Goal: Information Seeking & Learning: Learn about a topic

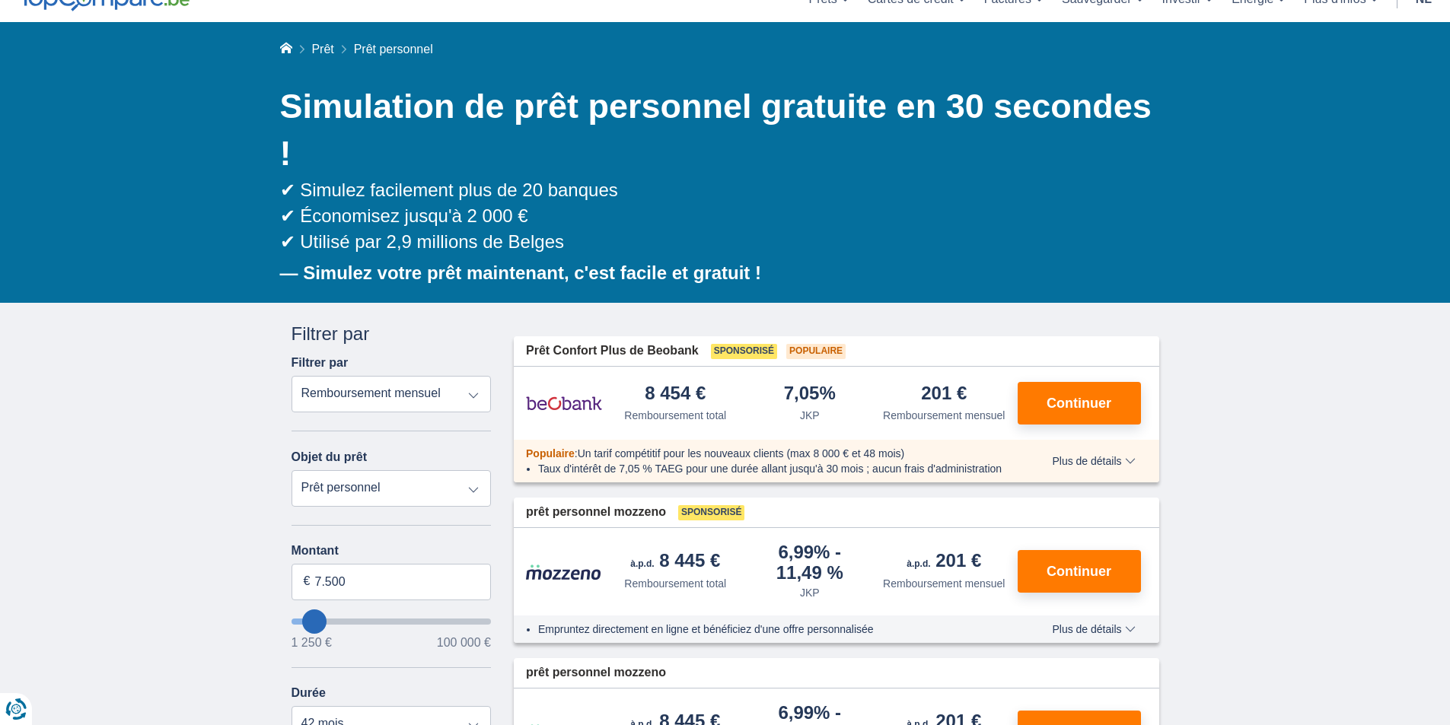
scroll to position [152, 0]
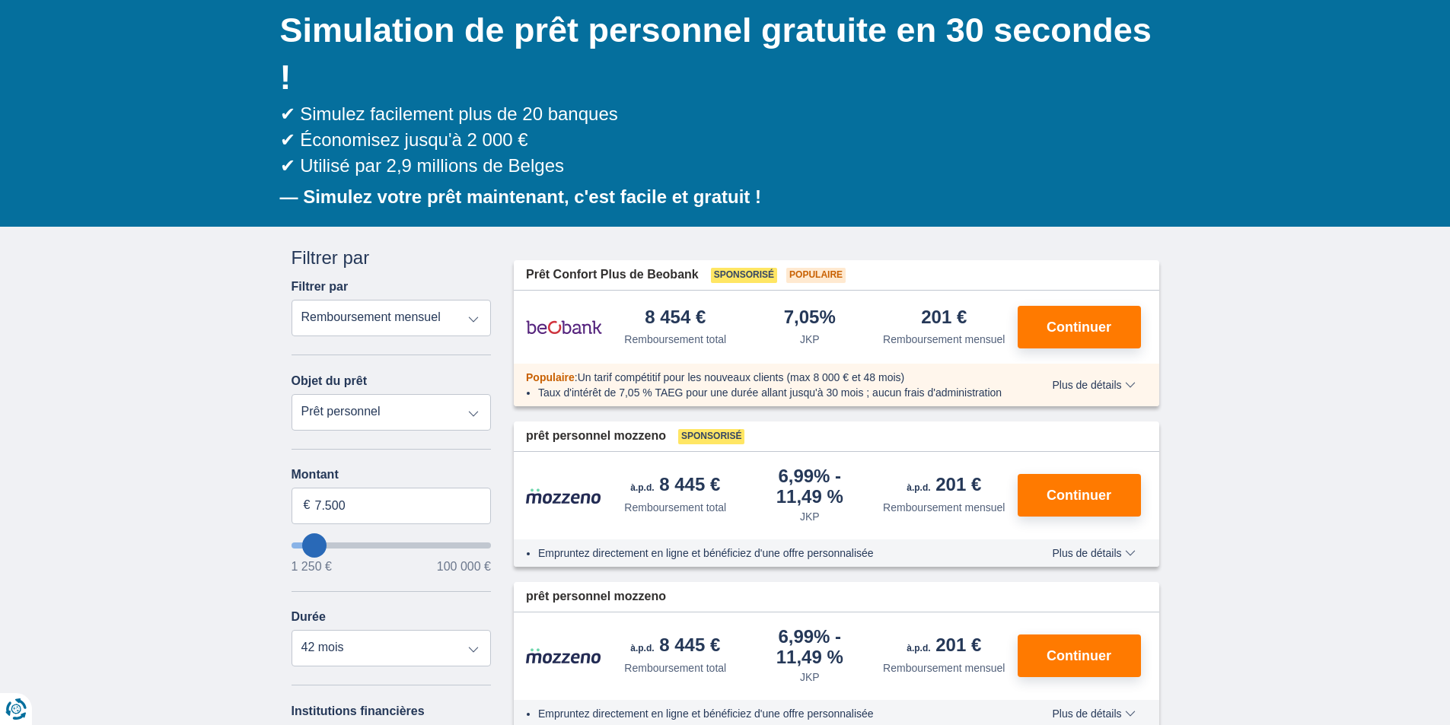
click at [469, 316] on select "Remboursement total JKP Remboursement mensuel" at bounding box center [392, 318] width 200 height 37
click at [417, 413] on select "Prêt personnel Auto Moto / vélo Camping-car / caravane Rénovation Énergie Conso…" at bounding box center [392, 412] width 200 height 37
click at [413, 366] on div "Objet du prêt Prêt personnel Auto Moto / vélo Camping-car / caravane Rénovation…" at bounding box center [392, 393] width 200 height 76
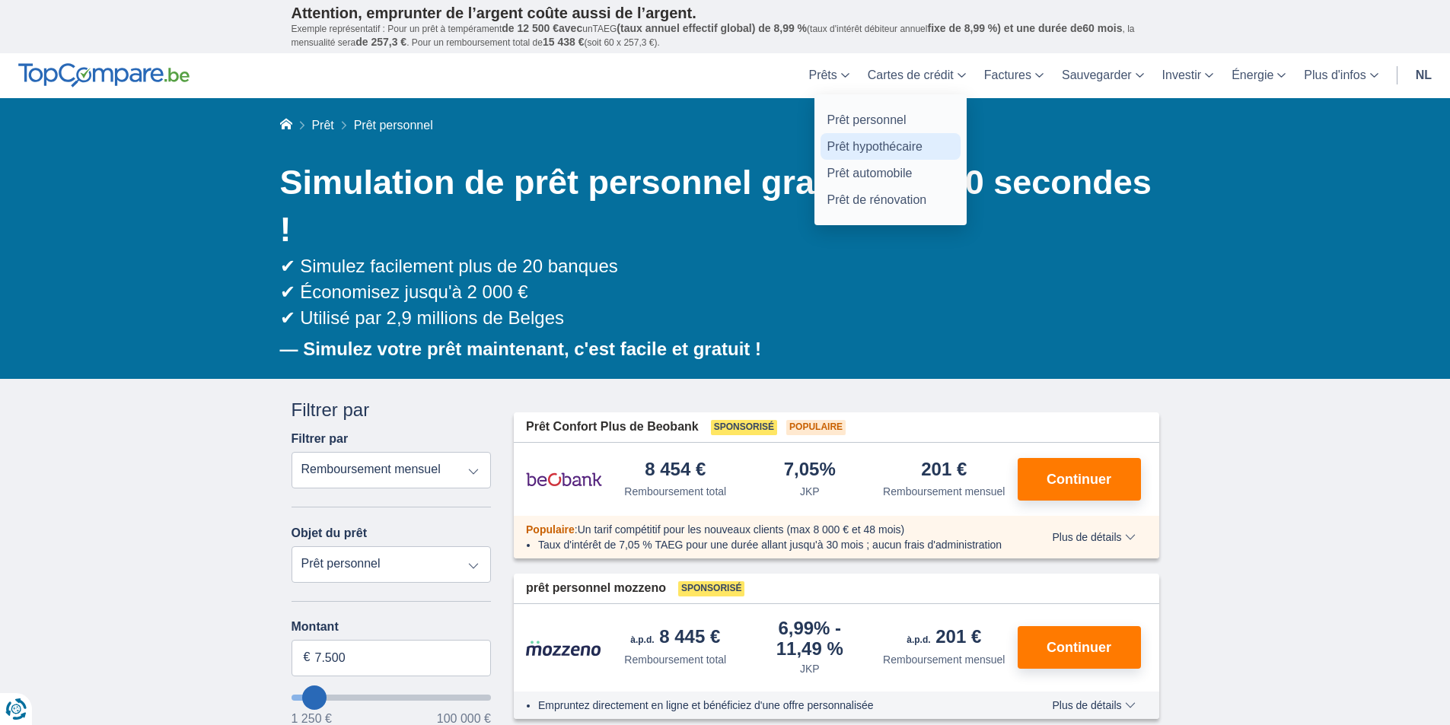
click at [855, 154] on link "Prêt hypothécaire" at bounding box center [891, 146] width 140 height 27
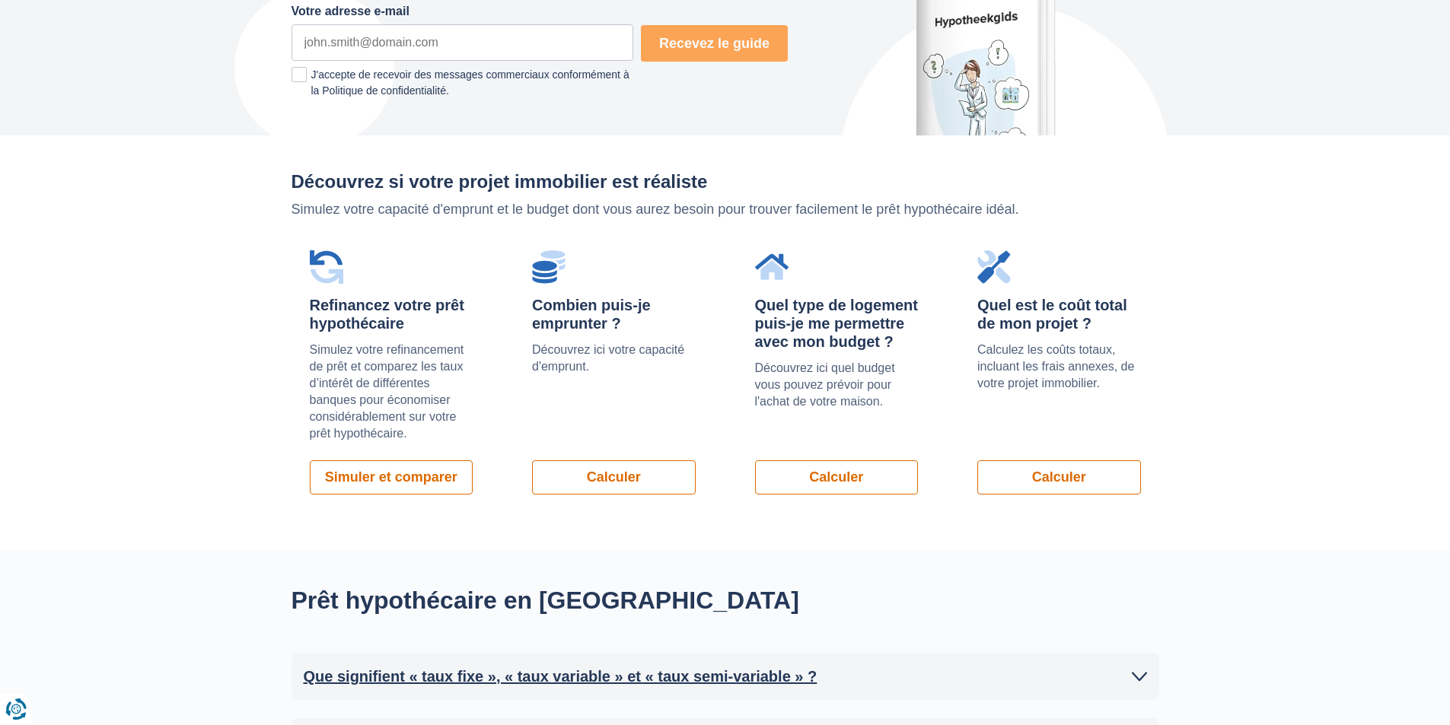
scroll to position [990, 0]
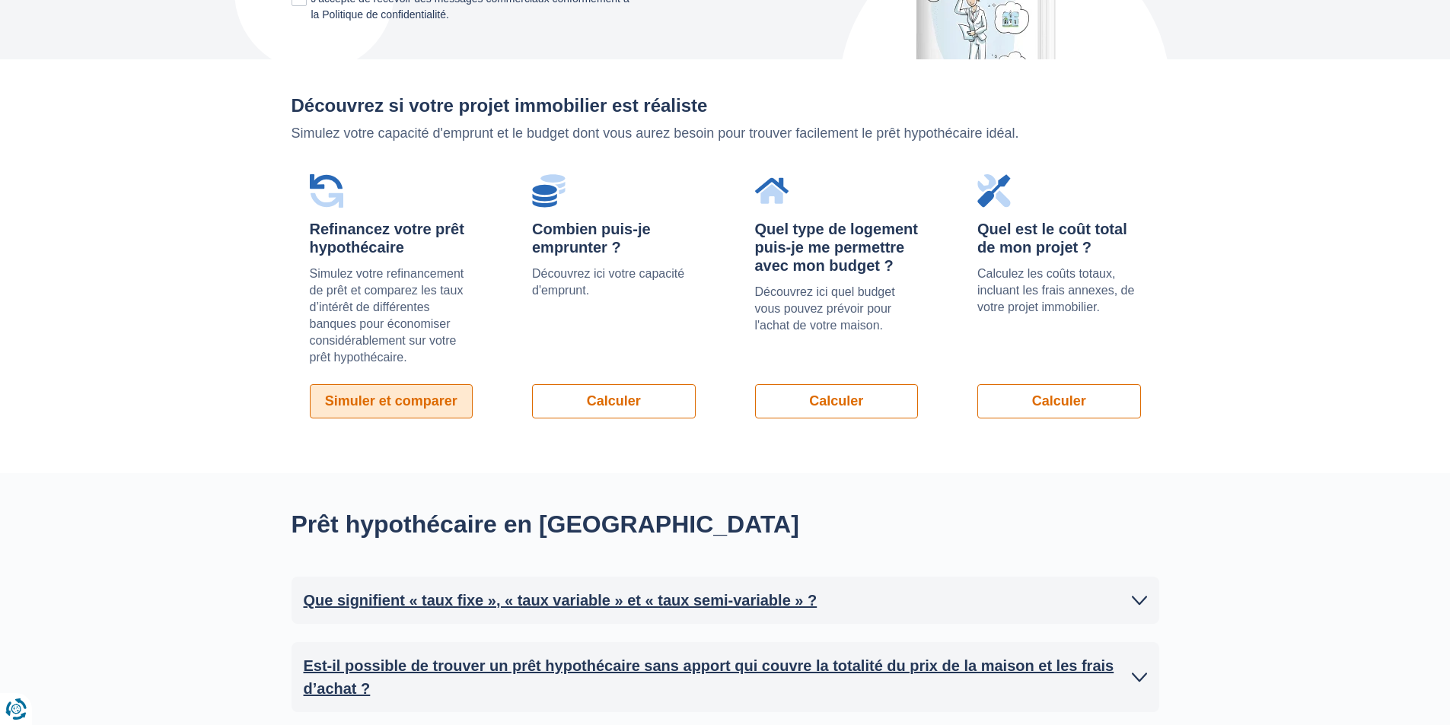
click at [422, 407] on font "Simuler et comparer" at bounding box center [391, 401] width 132 height 15
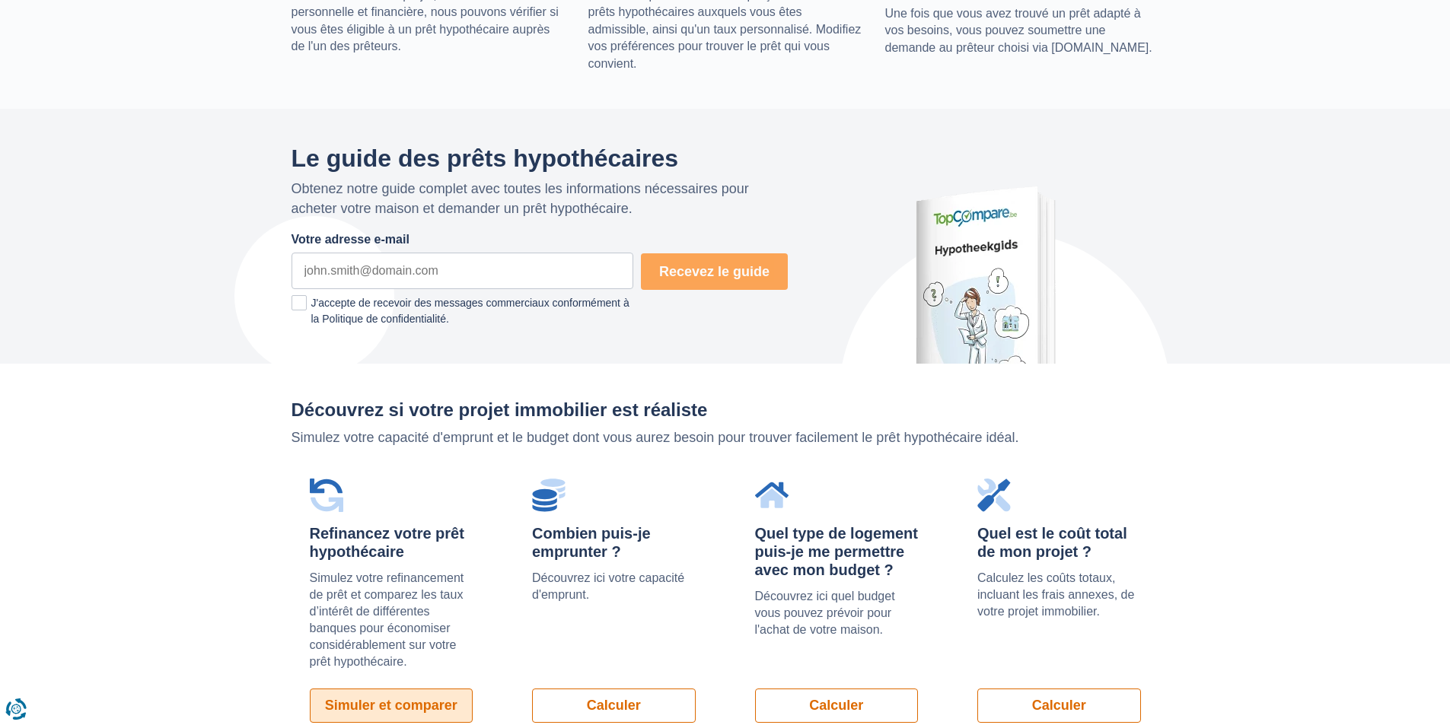
scroll to position [761, 0]
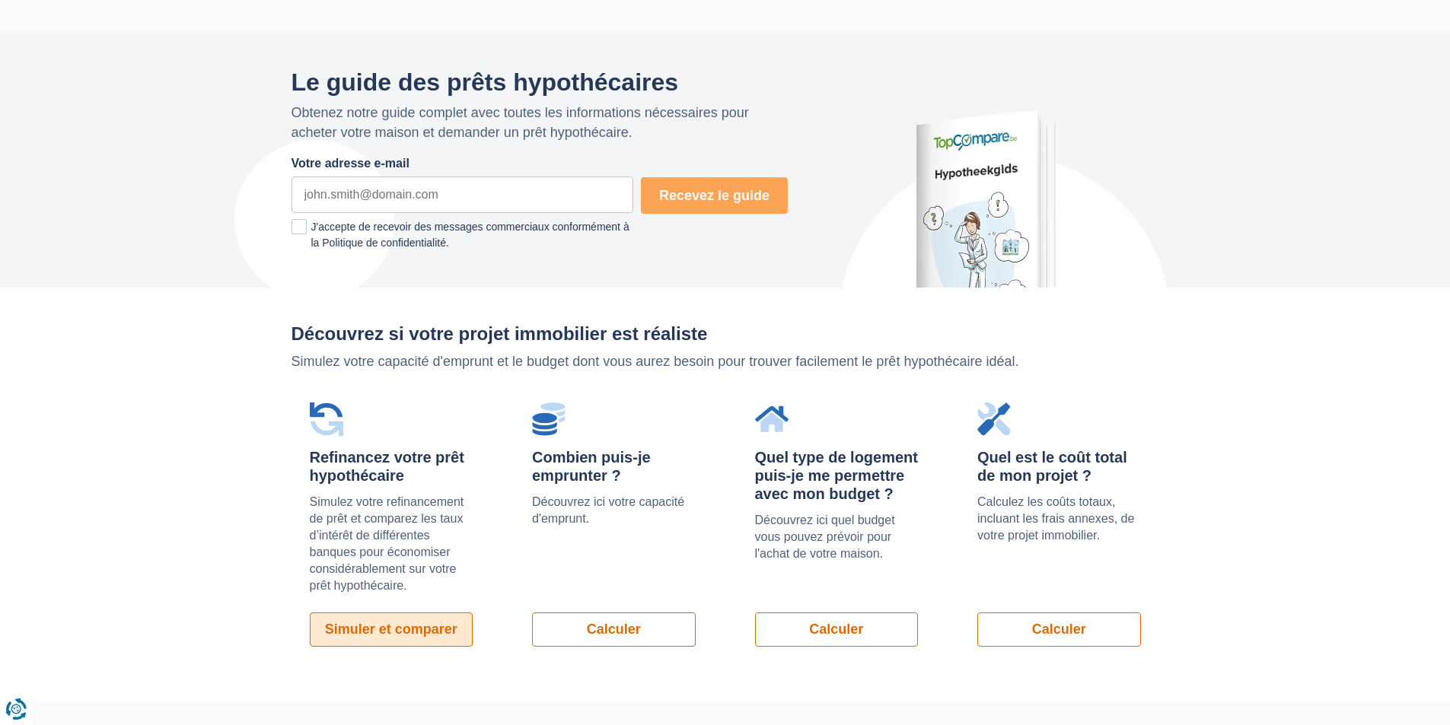
click at [466, 630] on link "Simuler et comparer" at bounding box center [392, 630] width 164 height 34
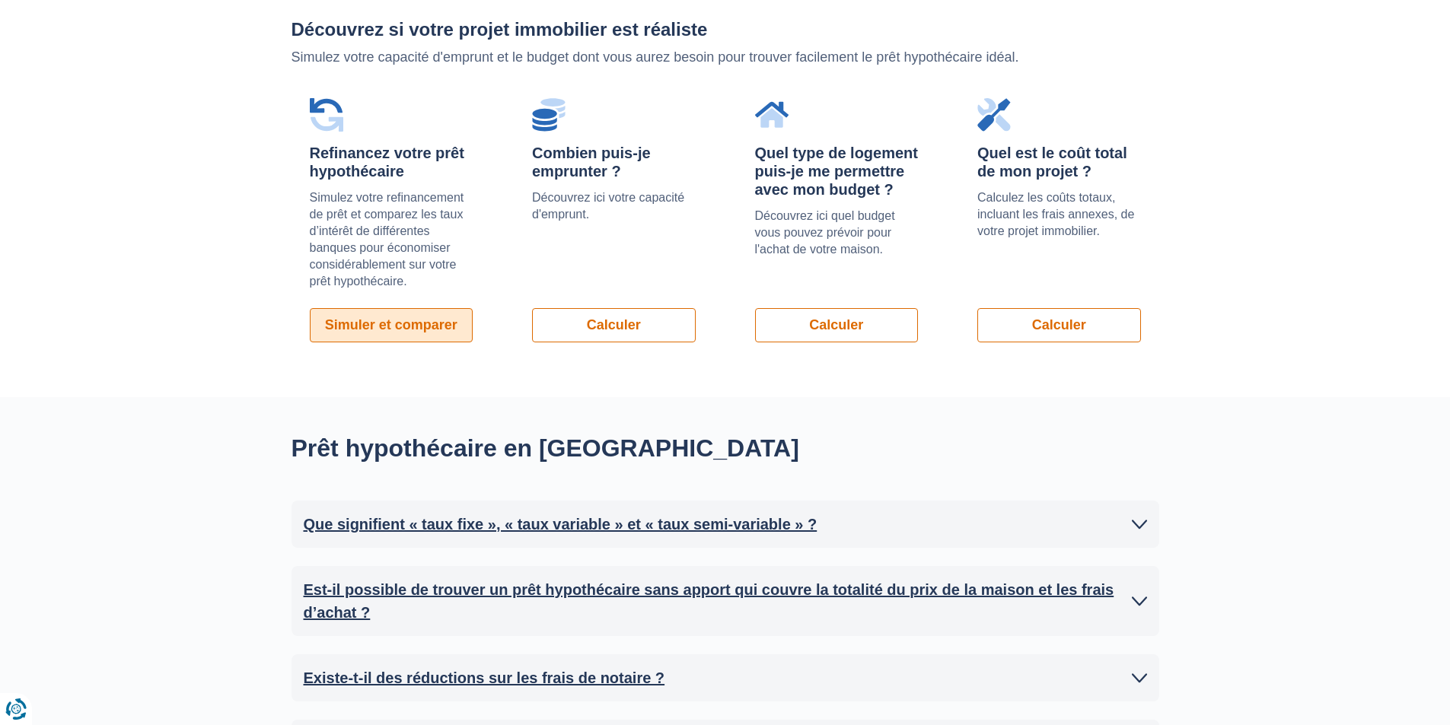
scroll to position [990, 0]
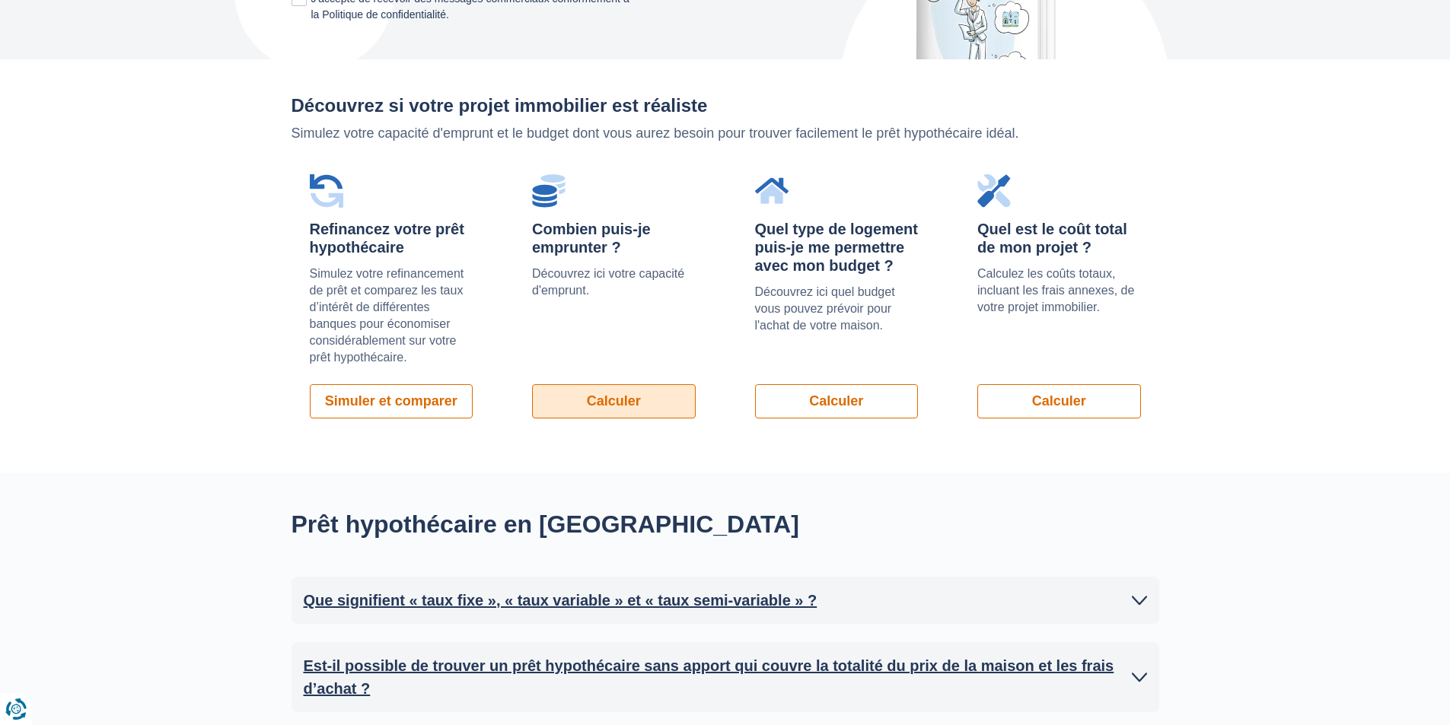
click at [636, 407] on font "Calculer" at bounding box center [614, 401] width 54 height 15
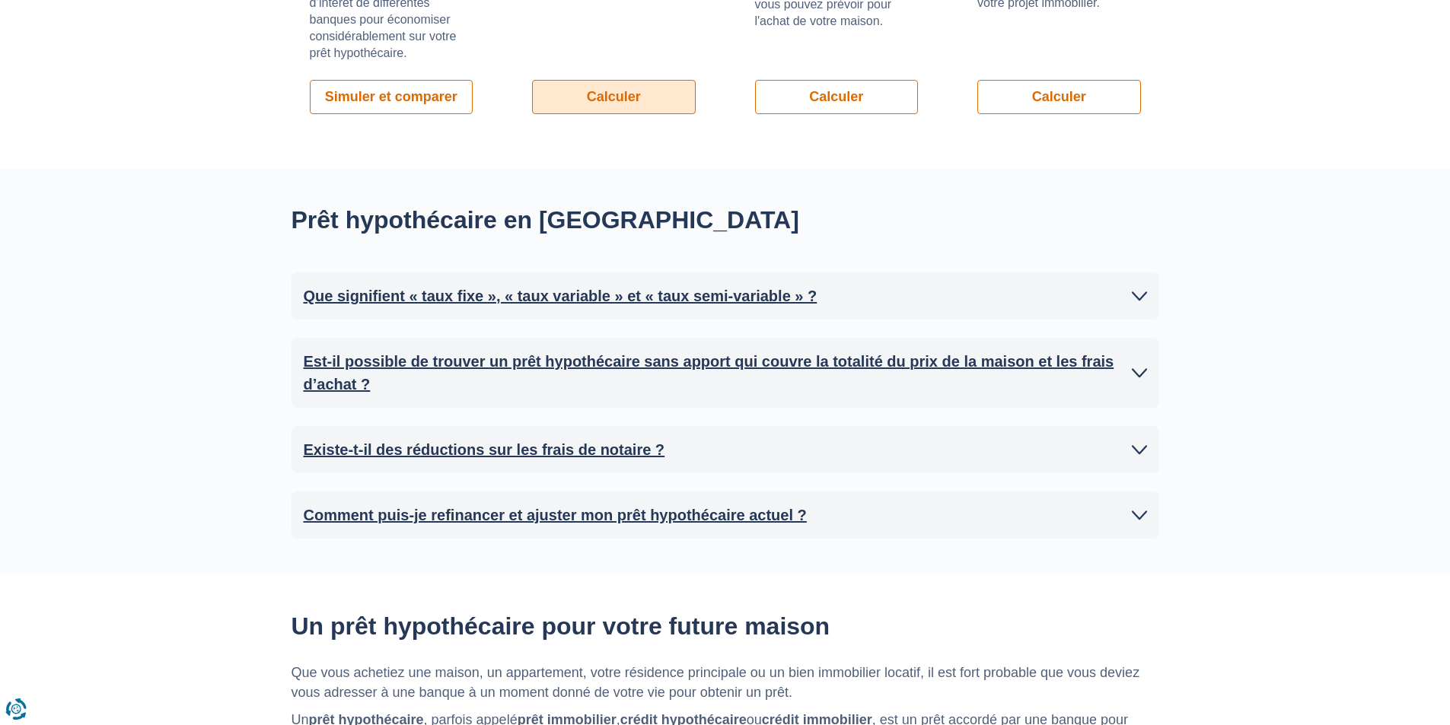
scroll to position [1370, 0]
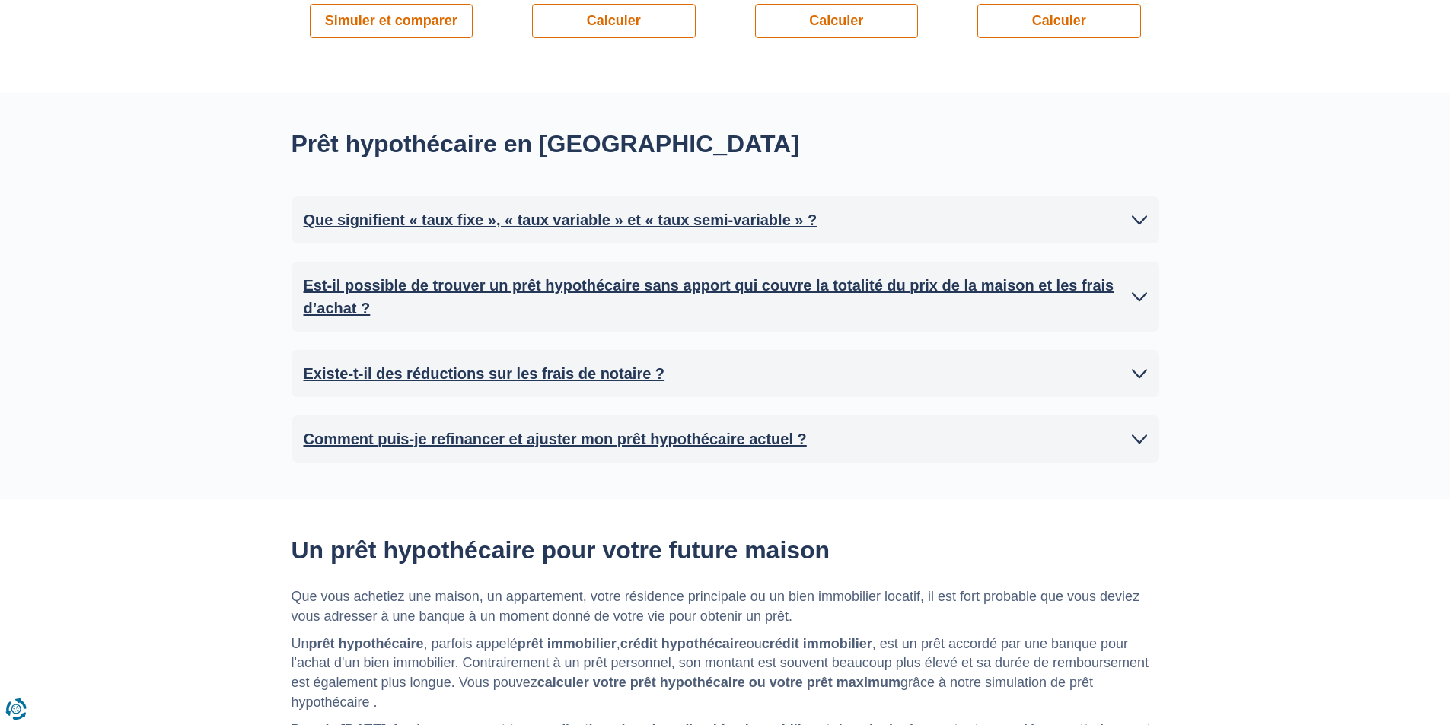
click at [700, 437] on font "Comment puis-je refinancer et ajuster mon prêt hypothécaire actuel ?" at bounding box center [555, 439] width 503 height 17
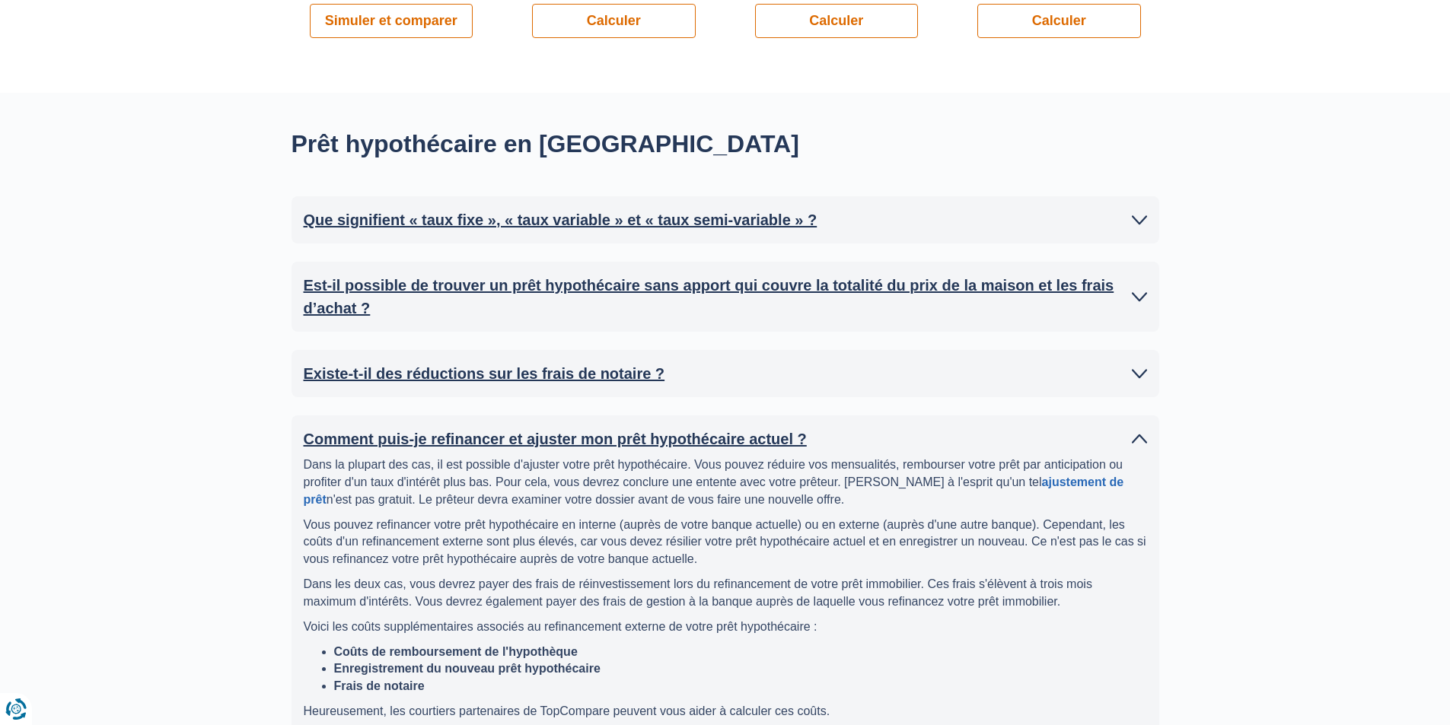
scroll to position [1599, 0]
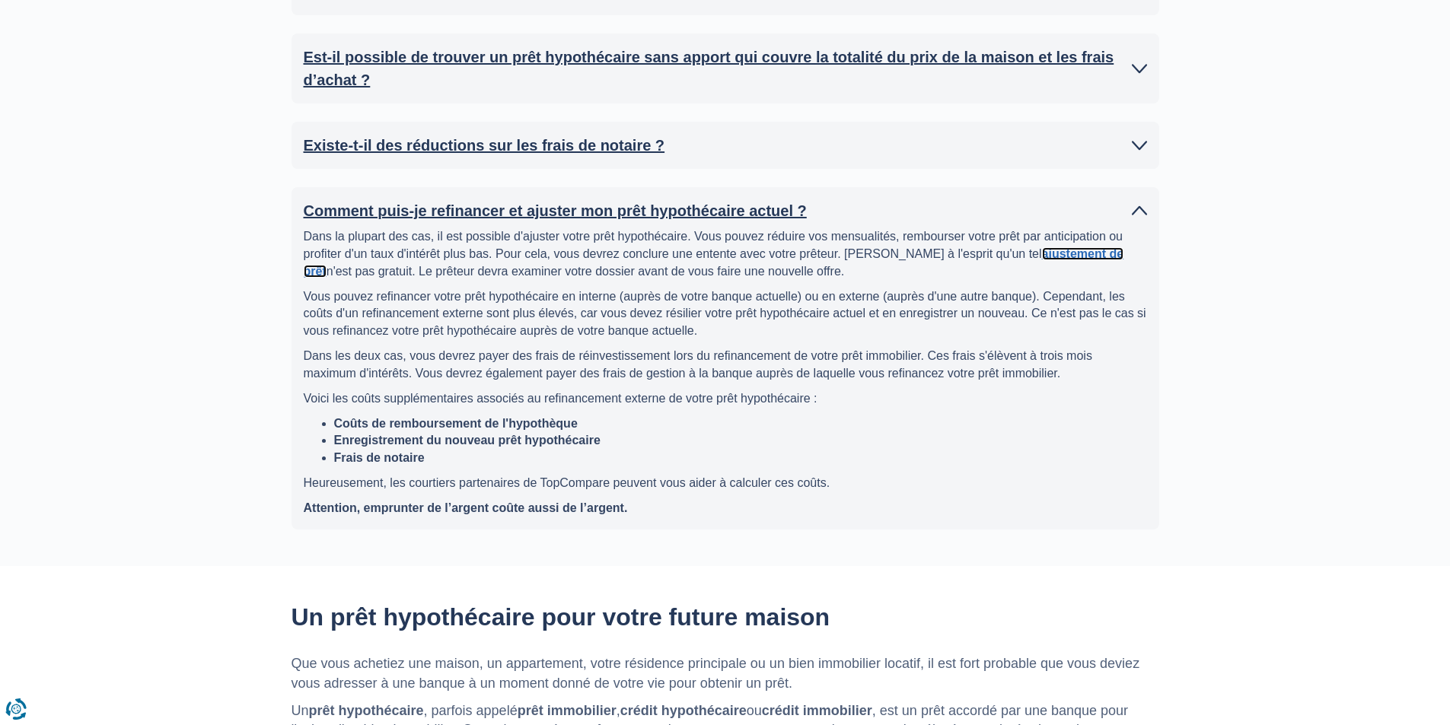
click at [1072, 257] on font "ajustement de prêt" at bounding box center [714, 262] width 821 height 30
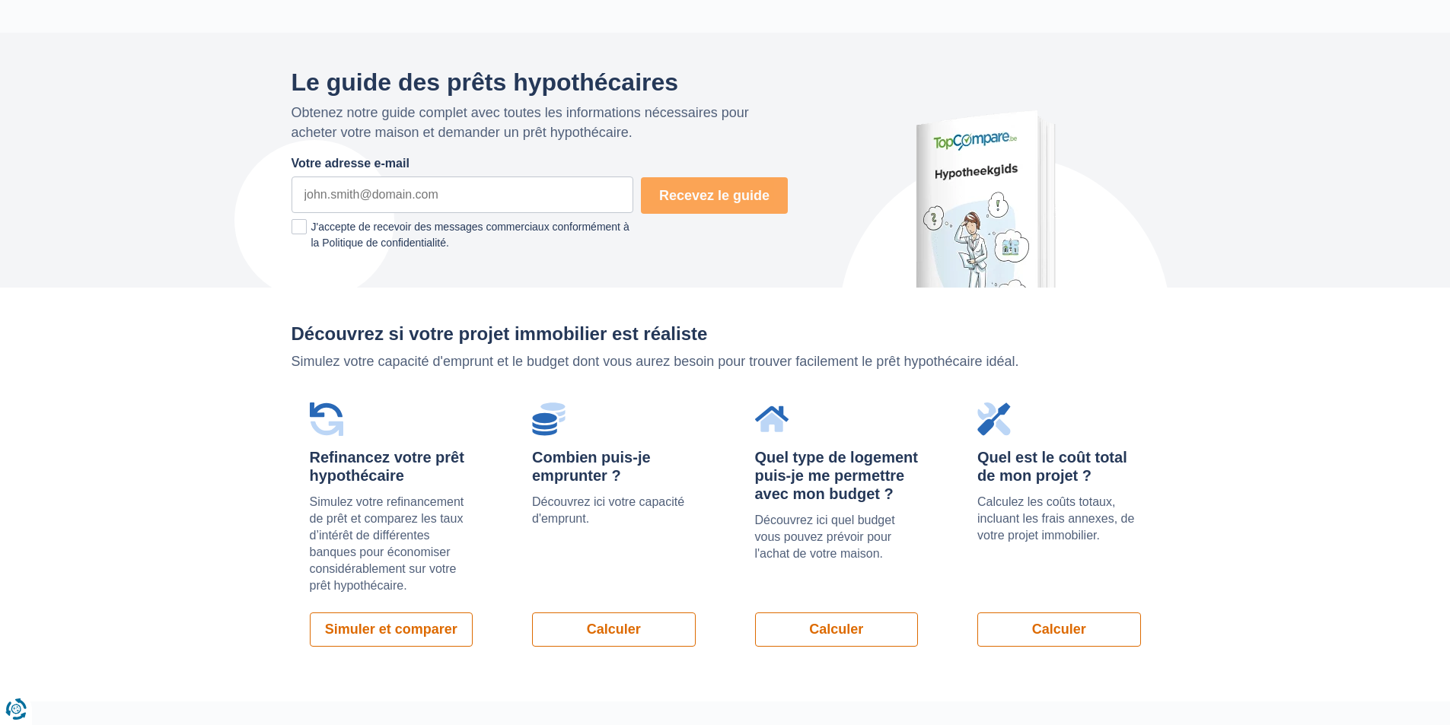
scroll to position [685, 0]
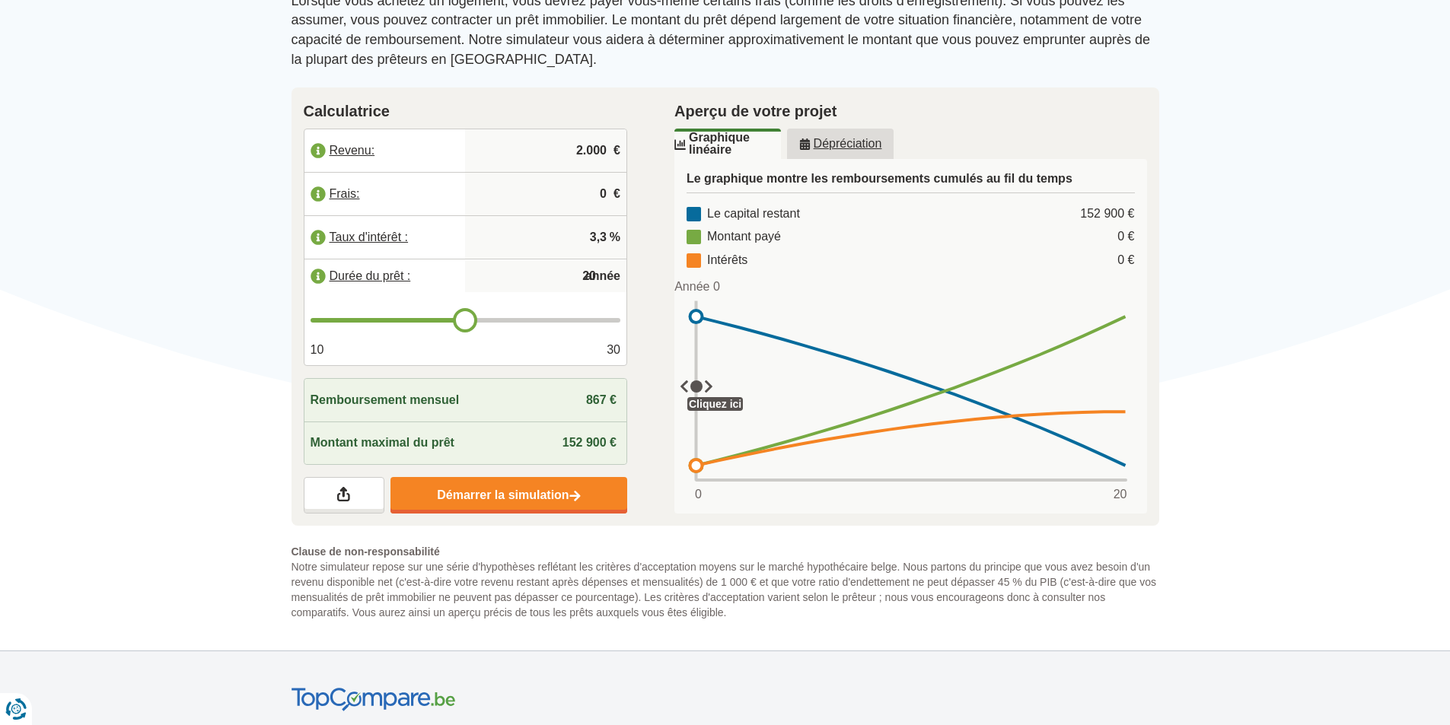
scroll to position [304, 0]
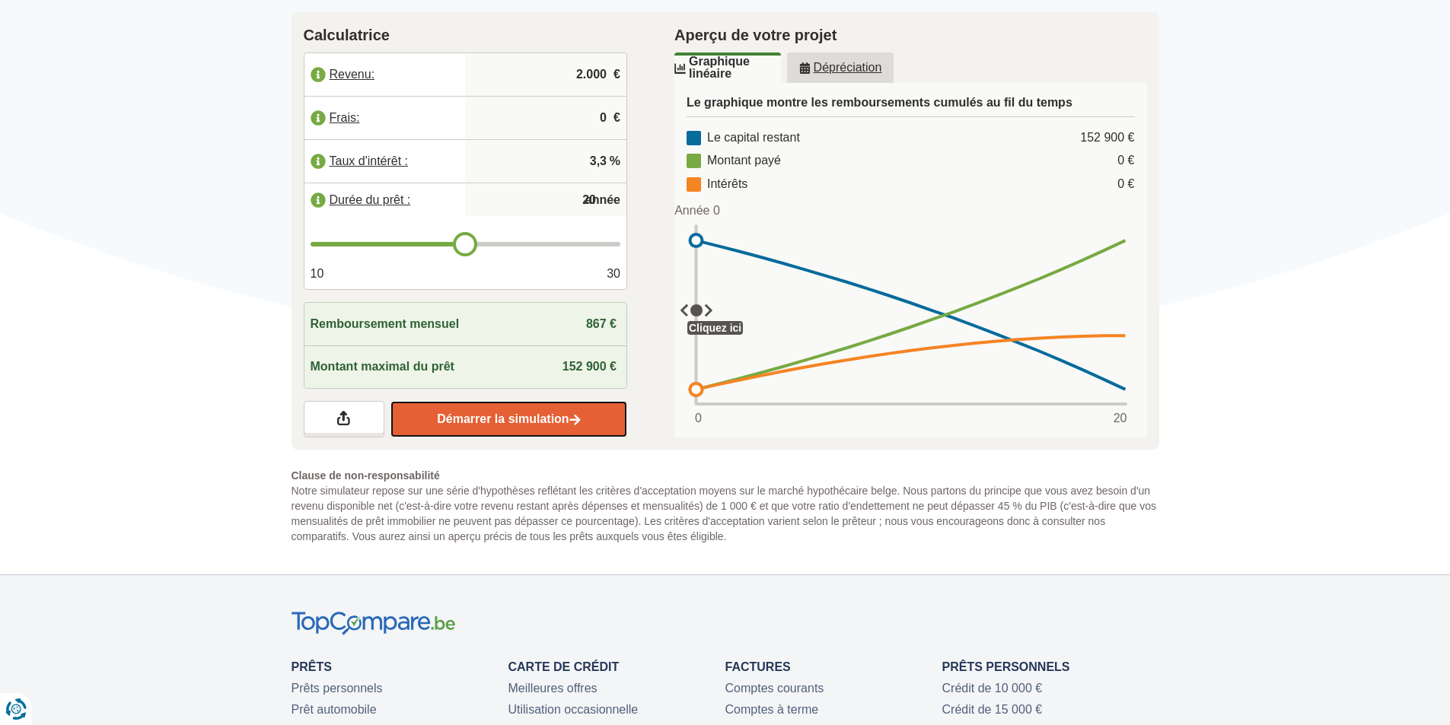
click at [488, 427] on link "Démarrer la simulation" at bounding box center [508, 419] width 237 height 37
